Goal: Navigation & Orientation: Go to known website

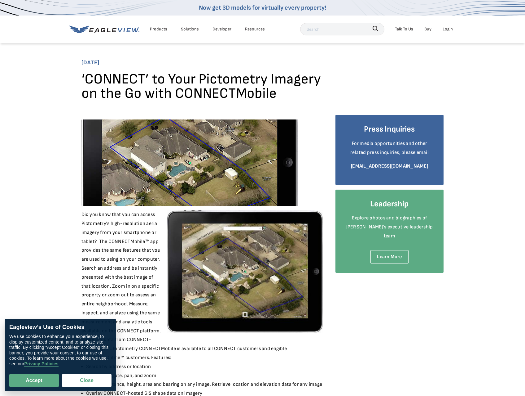
click at [448, 27] on div "Login" at bounding box center [448, 29] width 10 height 8
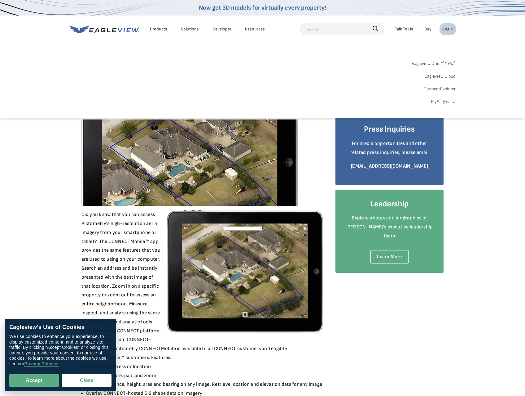
click at [426, 64] on link "Eagleview One™ * NEW *" at bounding box center [434, 63] width 44 height 10
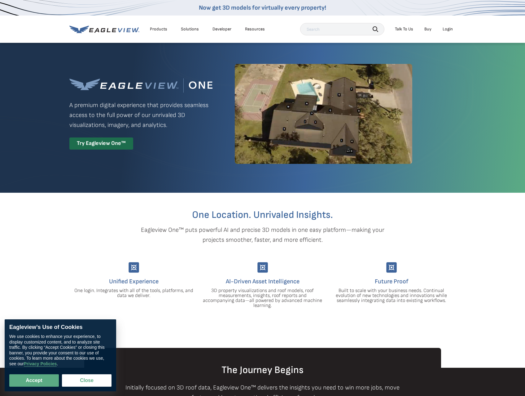
click at [450, 29] on div "Login" at bounding box center [448, 29] width 10 height 6
